Goal: Task Accomplishment & Management: Complete application form

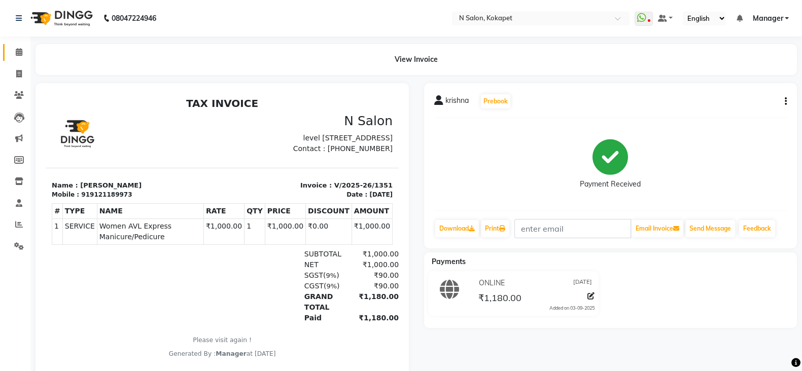
click at [21, 54] on icon at bounding box center [19, 52] width 7 height 8
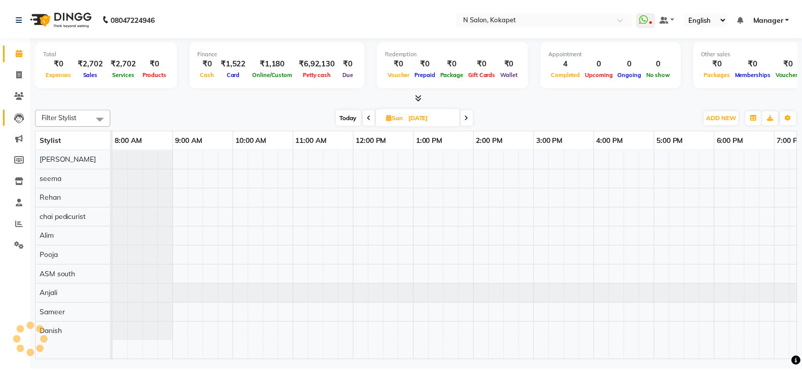
scroll to position [0, 160]
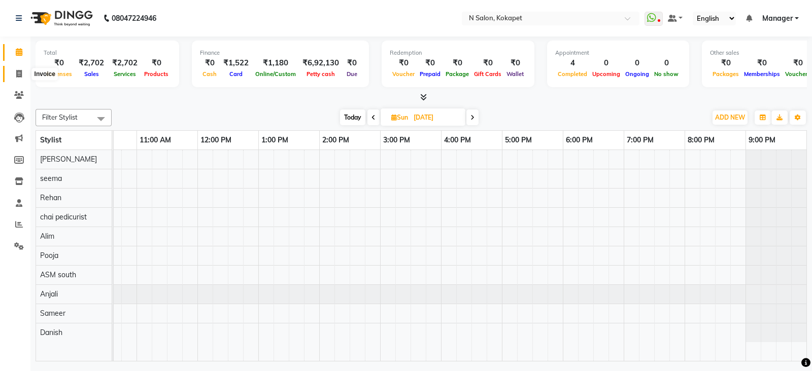
click at [18, 74] on icon at bounding box center [19, 74] width 6 height 8
select select "service"
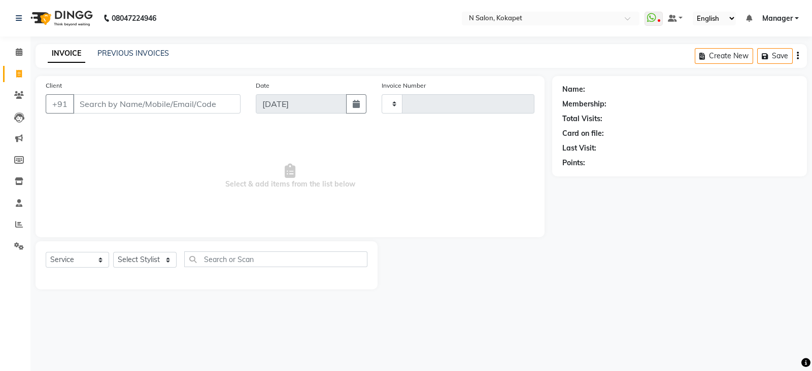
type input "1352"
select select "7256"
click at [126, 103] on input "Client" at bounding box center [156, 103] width 167 height 19
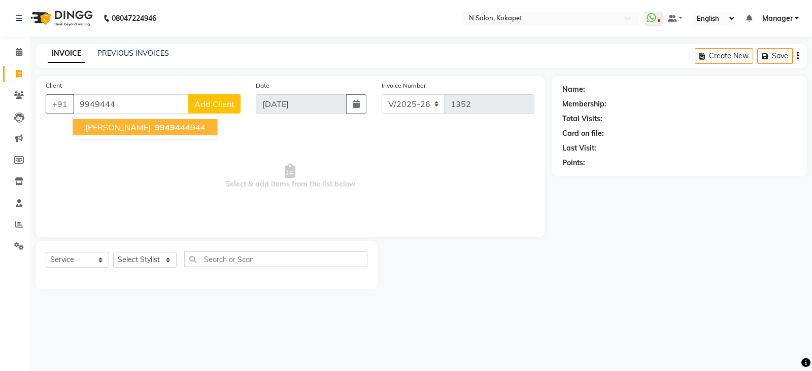
click at [126, 127] on span "[PERSON_NAME]" at bounding box center [117, 127] width 65 height 10
type input "9949444944"
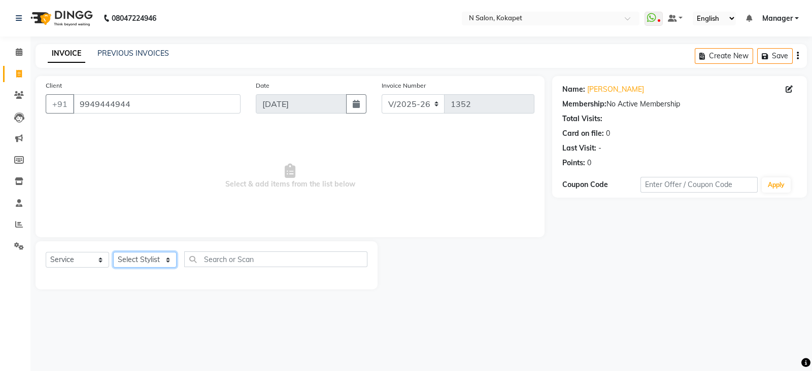
click at [148, 261] on select "Select Stylist [PERSON_NAME] ASM south [PERSON_NAME] pedicurist [DEMOGRAPHIC_DA…" at bounding box center [144, 260] width 63 height 16
select select "90082"
click at [113, 253] on select "Select Stylist [PERSON_NAME] ASM south [PERSON_NAME] pedicurist [DEMOGRAPHIC_DA…" at bounding box center [144, 260] width 63 height 16
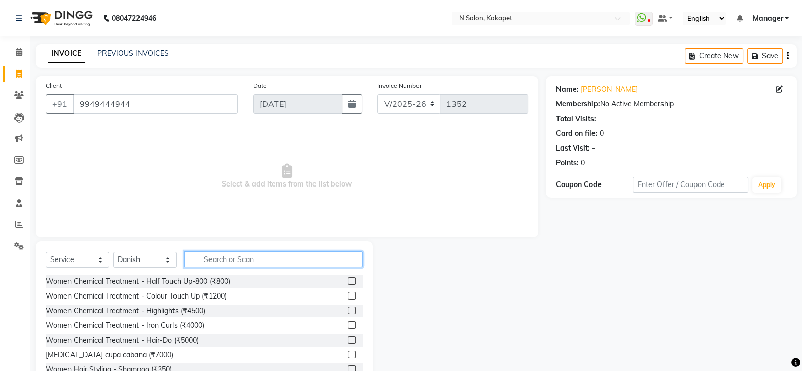
click at [272, 262] on input "text" at bounding box center [273, 260] width 179 height 16
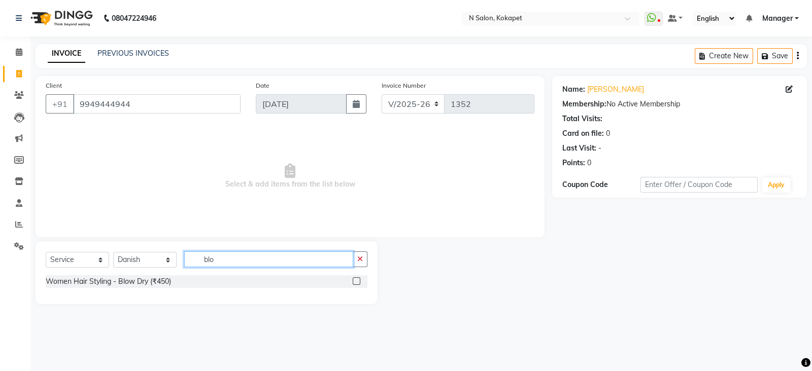
type input "blo"
click at [355, 283] on label at bounding box center [357, 282] width 8 height 8
click at [355, 283] on input "checkbox" at bounding box center [356, 282] width 7 height 7
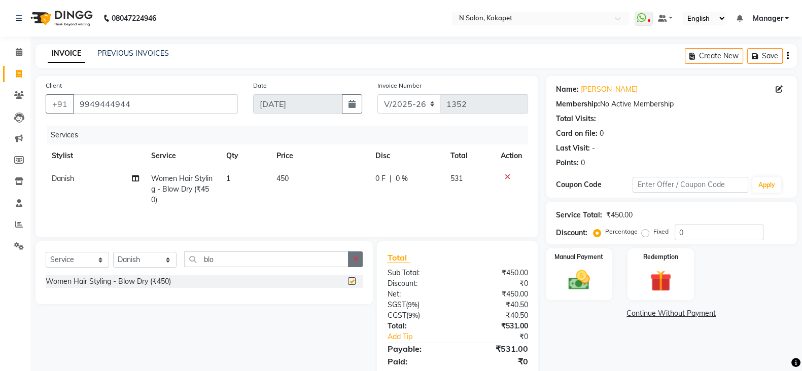
checkbox input "false"
click at [360, 263] on button "button" at bounding box center [355, 260] width 15 height 16
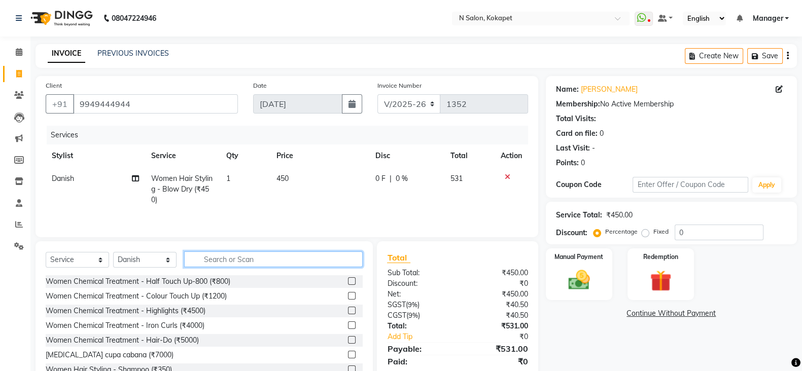
drag, startPoint x: 360, startPoint y: 263, endPoint x: 342, endPoint y: 263, distance: 18.3
click at [342, 263] on input "text" at bounding box center [273, 260] width 179 height 16
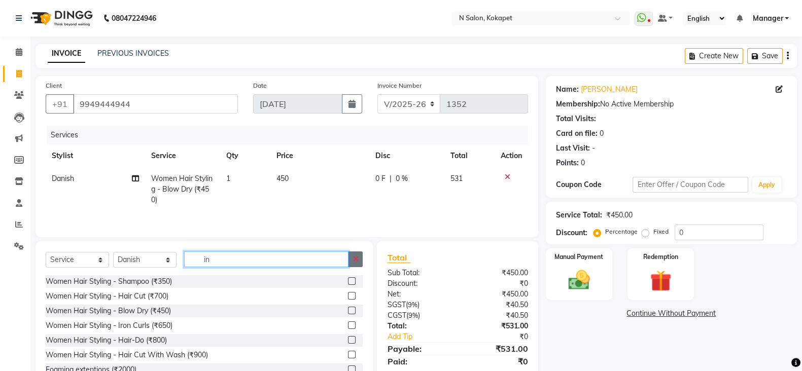
type input "in"
click at [357, 262] on icon "button" at bounding box center [356, 259] width 6 height 7
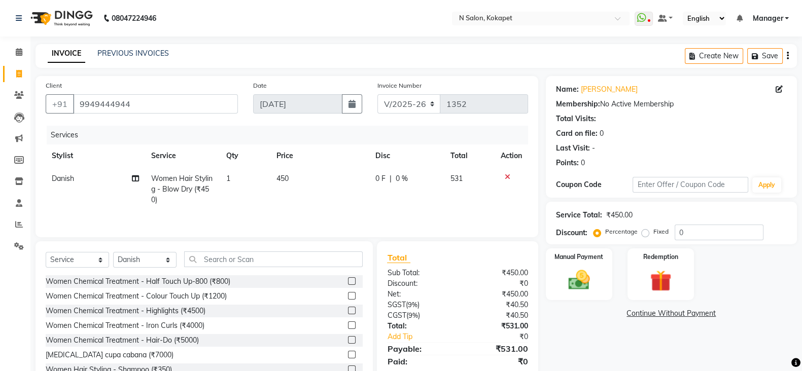
click at [285, 185] on td "450" at bounding box center [319, 189] width 99 height 44
select select "90082"
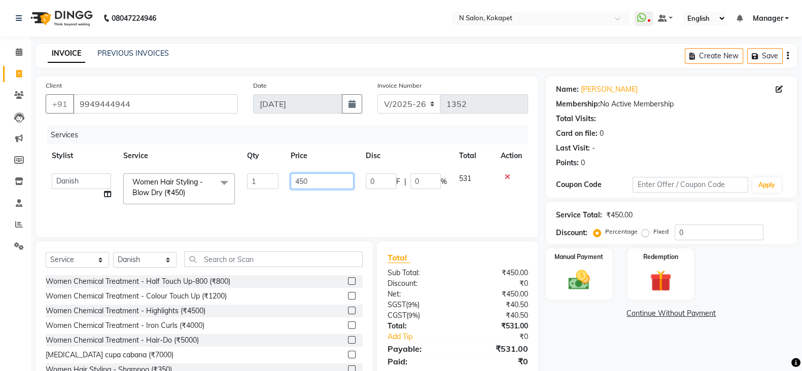
drag, startPoint x: 285, startPoint y: 185, endPoint x: 322, endPoint y: 188, distance: 37.2
click at [322, 188] on td "450" at bounding box center [323, 188] width 76 height 43
type input "650"
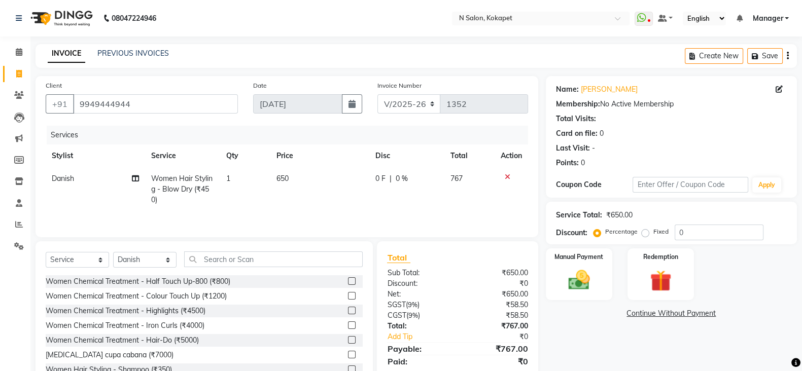
click at [566, 325] on div "Name: [PERSON_NAME] Membership: No Active Membership Total Visits: Card on file…" at bounding box center [675, 233] width 259 height 315
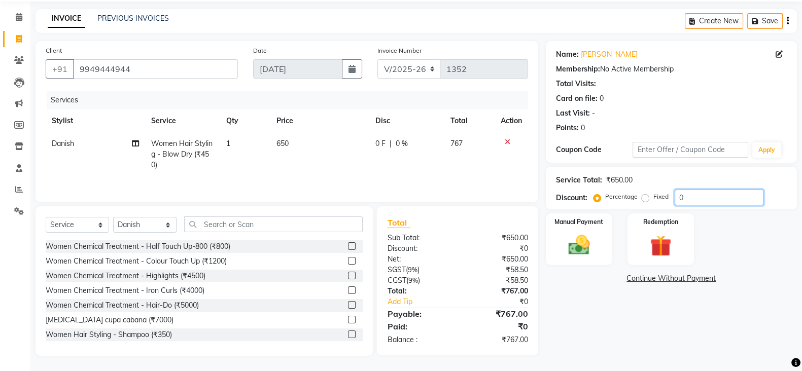
click at [694, 195] on input "0" at bounding box center [719, 198] width 89 height 16
type input "1"
type input "8"
click at [696, 313] on div "Name: [PERSON_NAME] Membership: No Active Membership Total Visits: Card on file…" at bounding box center [675, 198] width 259 height 315
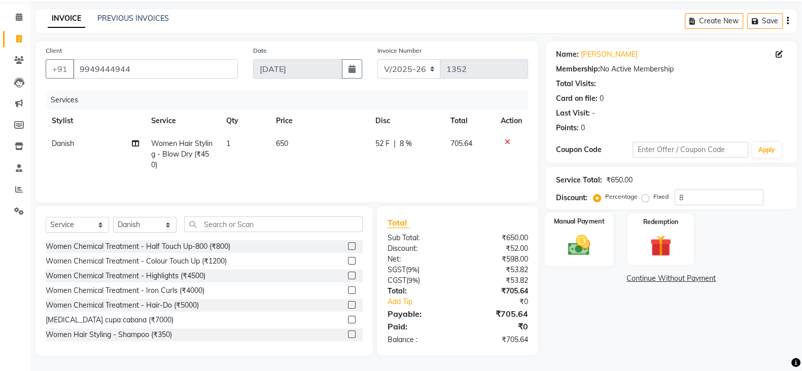
click at [584, 238] on img at bounding box center [579, 244] width 36 height 25
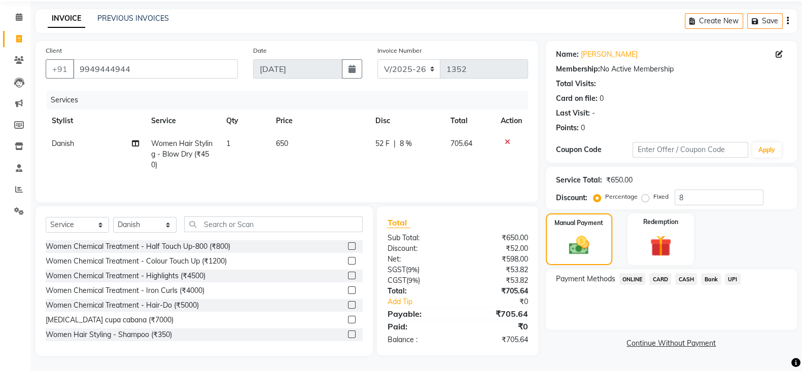
click at [288, 139] on span "650" at bounding box center [282, 143] width 12 height 9
select select "90082"
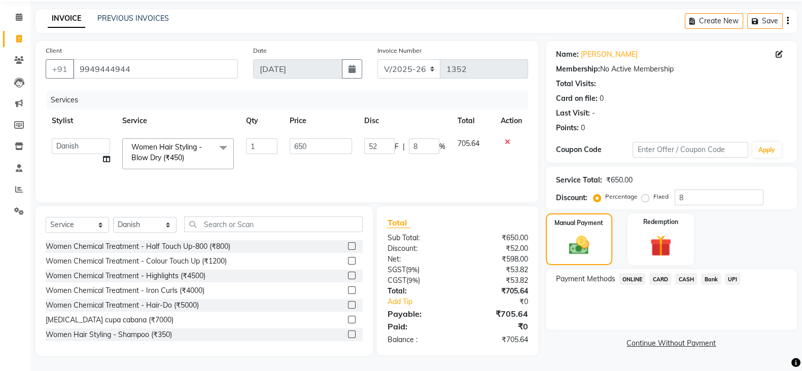
scroll to position [36, 0]
click at [288, 137] on td "650" at bounding box center [321, 153] width 75 height 43
click at [317, 144] on input "650" at bounding box center [321, 147] width 62 height 16
type input "6"
type input "600"
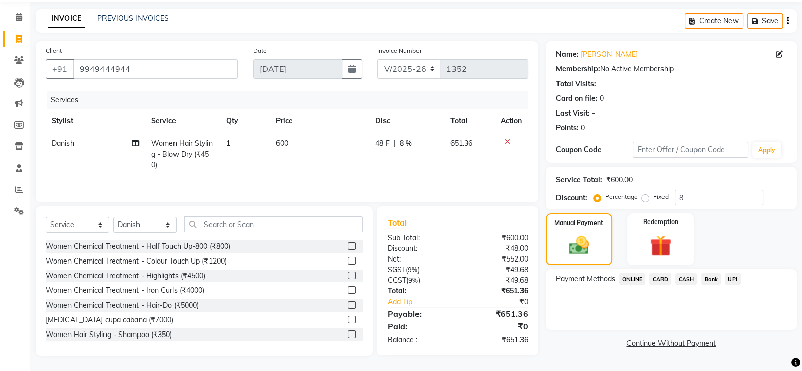
click at [342, 104] on div "Services" at bounding box center [291, 100] width 489 height 19
click at [690, 199] on input "8" at bounding box center [719, 198] width 89 height 16
type input "1"
click at [636, 280] on span "ONLINE" at bounding box center [633, 280] width 26 height 12
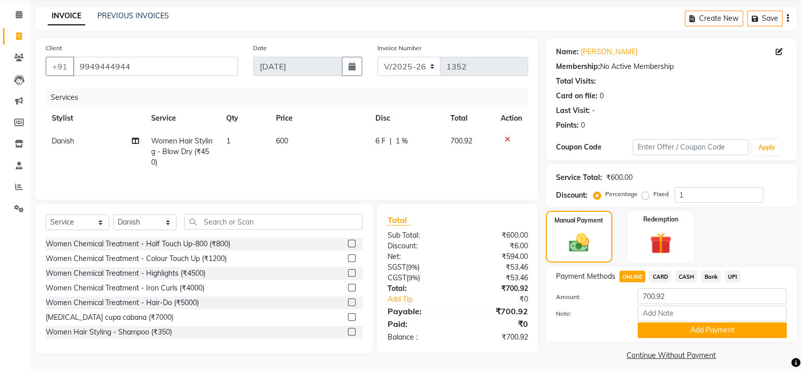
click at [685, 277] on span "CASH" at bounding box center [686, 277] width 22 height 12
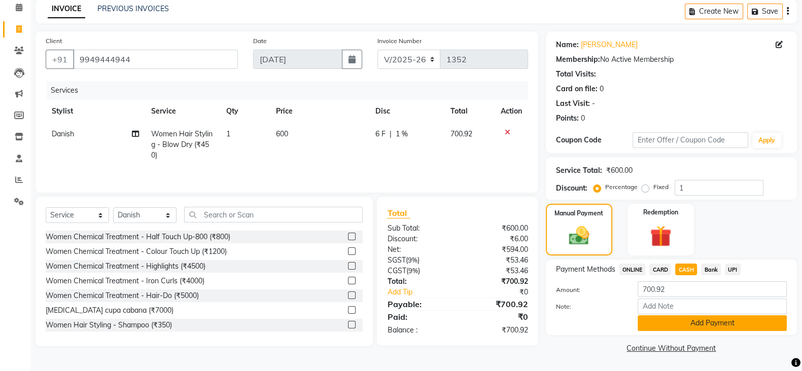
click at [689, 328] on button "Add Payment" at bounding box center [712, 324] width 149 height 16
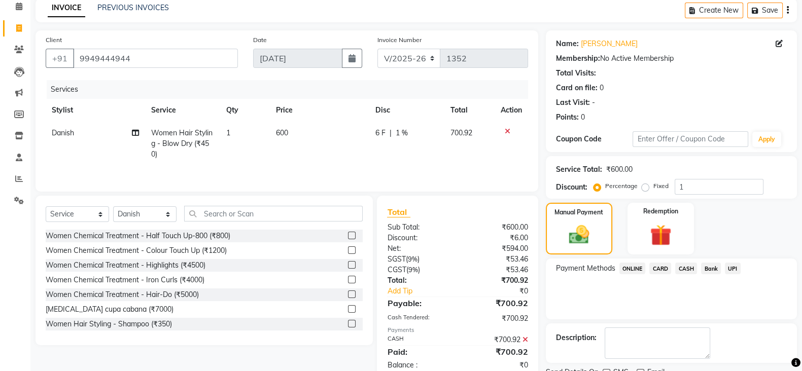
scroll to position [87, 0]
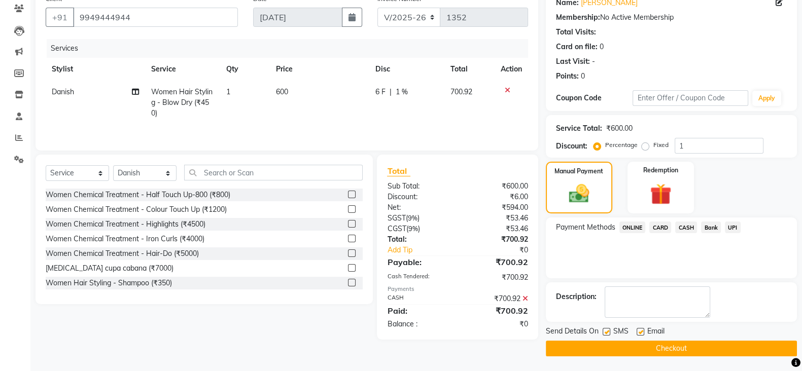
click at [664, 347] on button "Checkout" at bounding box center [671, 349] width 251 height 16
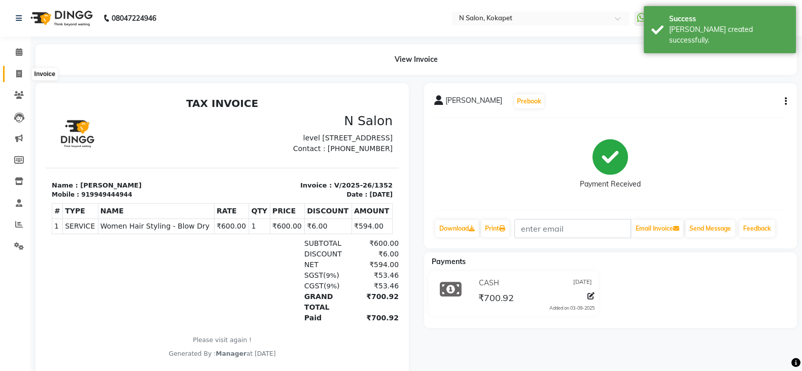
click at [22, 71] on span at bounding box center [19, 75] width 18 height 12
select select "service"
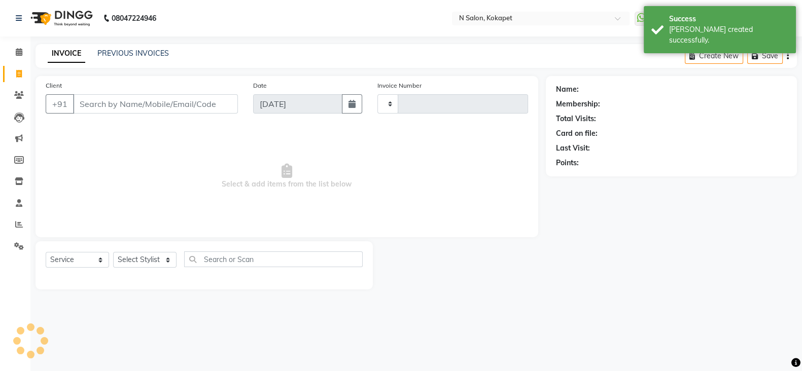
type input "1353"
select select "7256"
